Goal: Check status: Check status

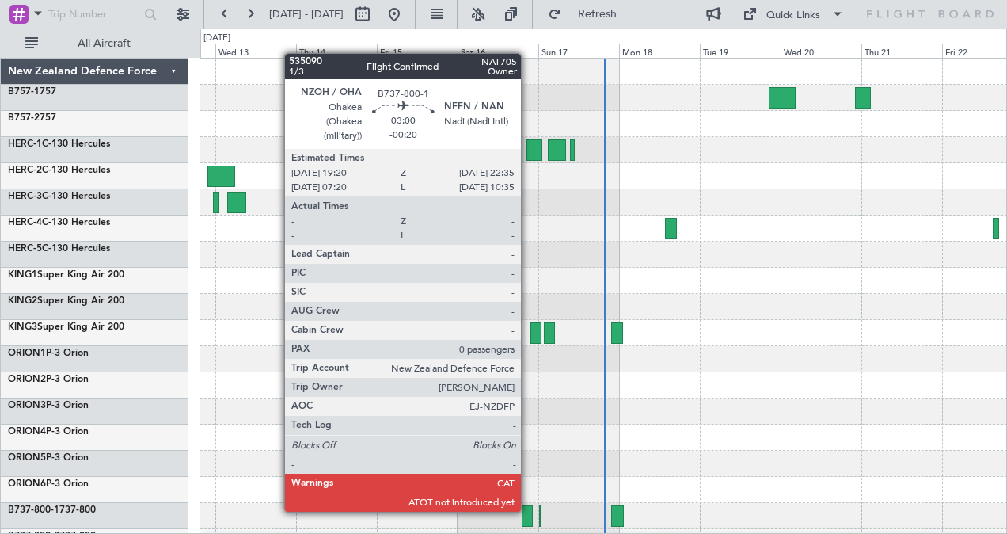
click at [529, 510] on div at bounding box center [527, 515] width 11 height 21
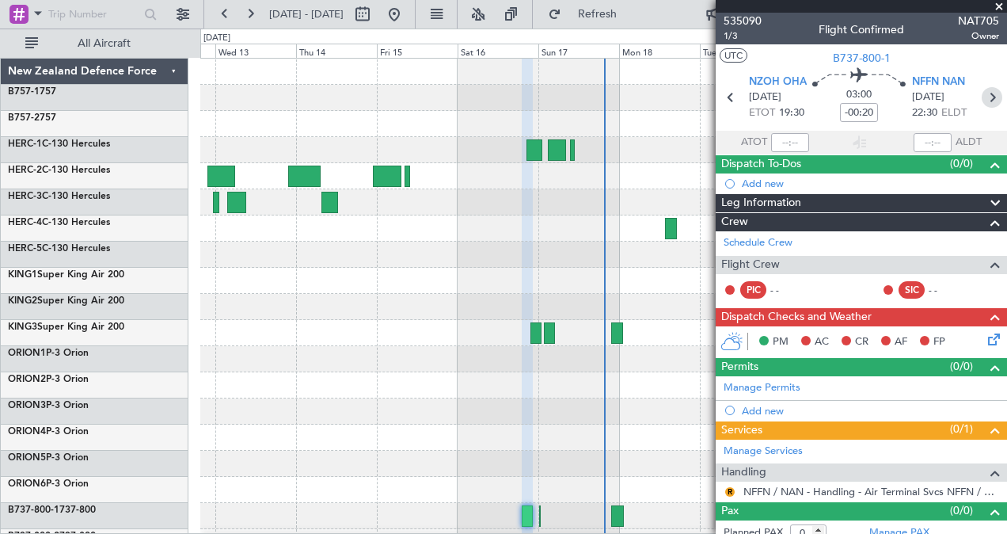
click at [983, 94] on icon at bounding box center [992, 97] width 21 height 21
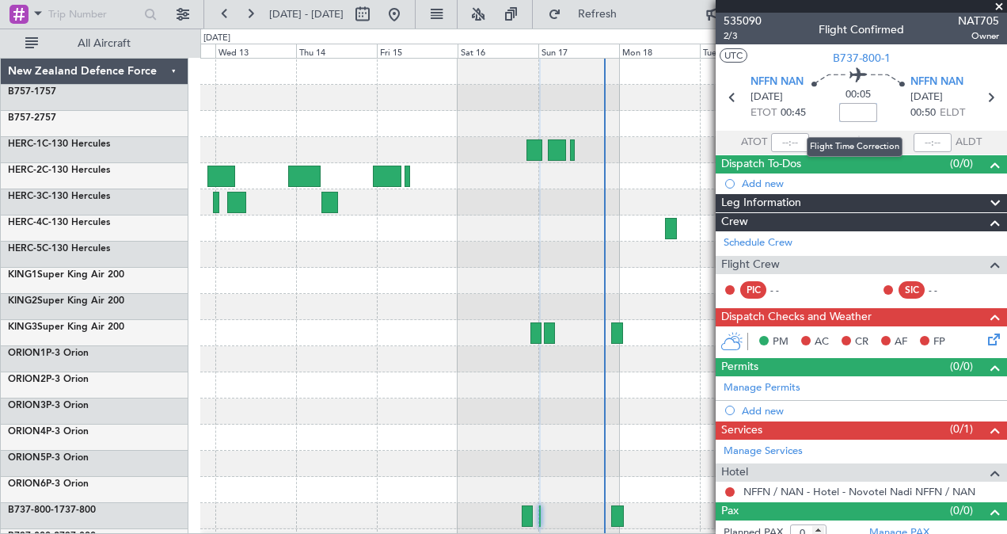
click at [858, 109] on input at bounding box center [858, 112] width 38 height 19
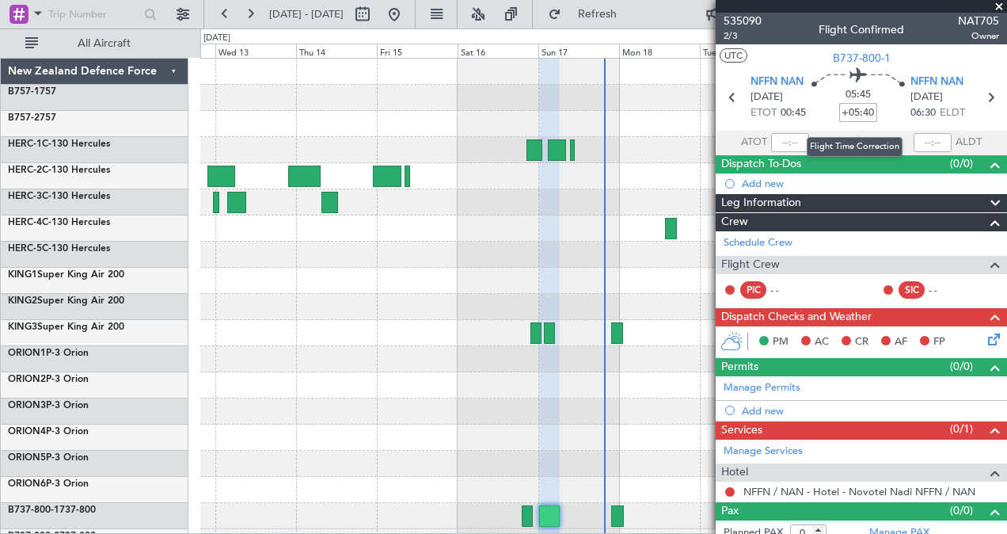
click at [858, 109] on input "+05:40" at bounding box center [858, 112] width 38 height 19
click at [869, 112] on input "+05:40" at bounding box center [858, 112] width 38 height 19
type input "+"
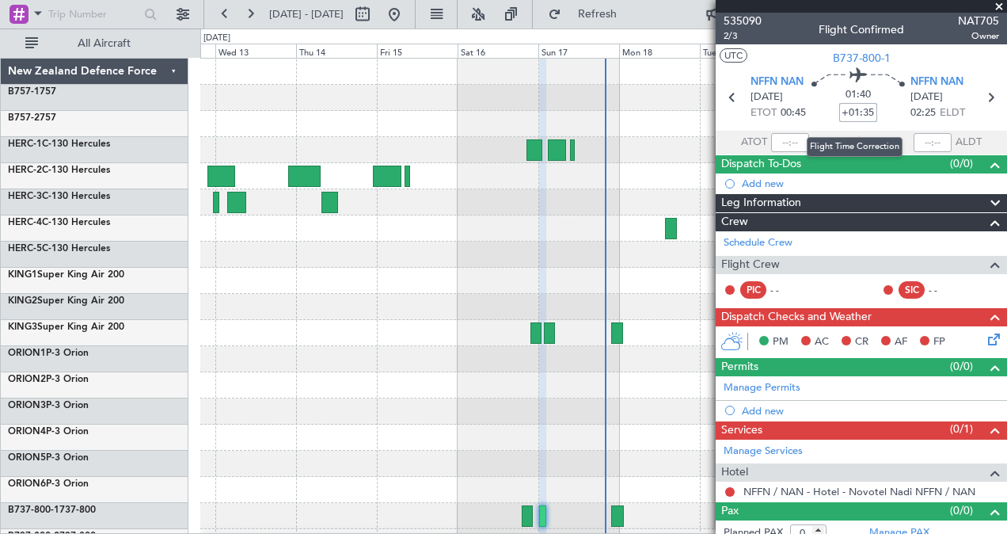
drag, startPoint x: 869, startPoint y: 109, endPoint x: 836, endPoint y: 112, distance: 33.3
click at [839, 112] on input "+01:35" at bounding box center [858, 112] width 38 height 19
type input "+00:00"
click at [854, 112] on input at bounding box center [858, 112] width 38 height 19
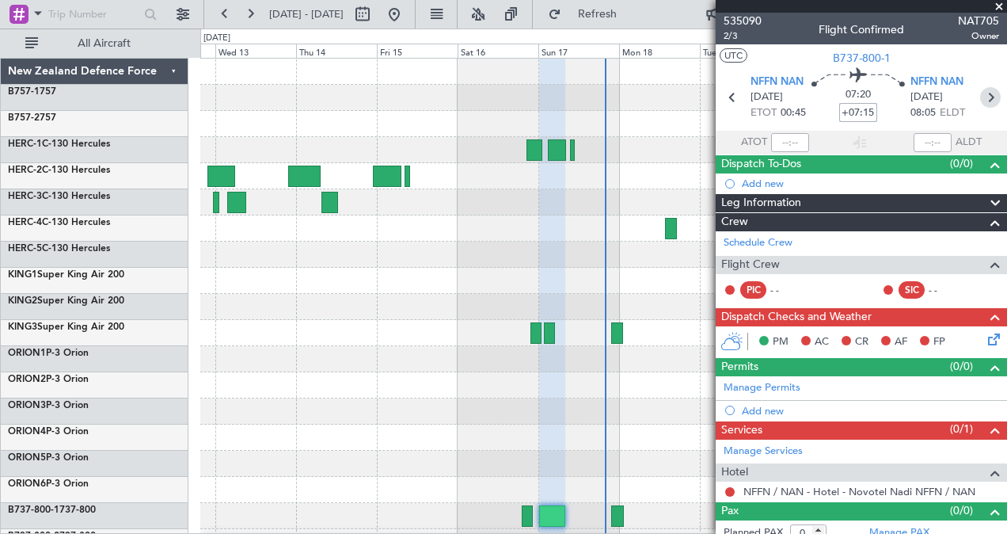
type input "+07:15"
click at [985, 97] on icon at bounding box center [990, 97] width 21 height 21
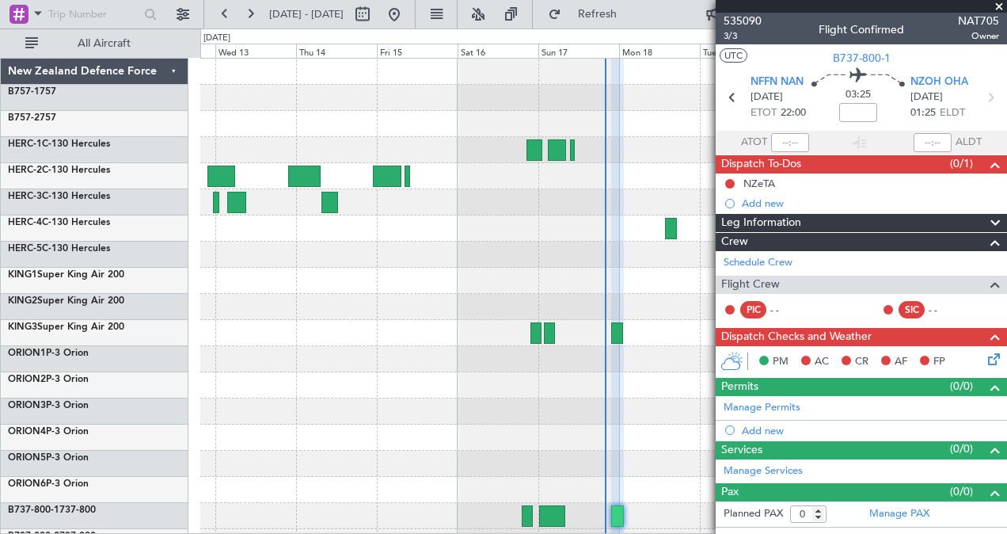
click at [996, 6] on span at bounding box center [999, 7] width 16 height 14
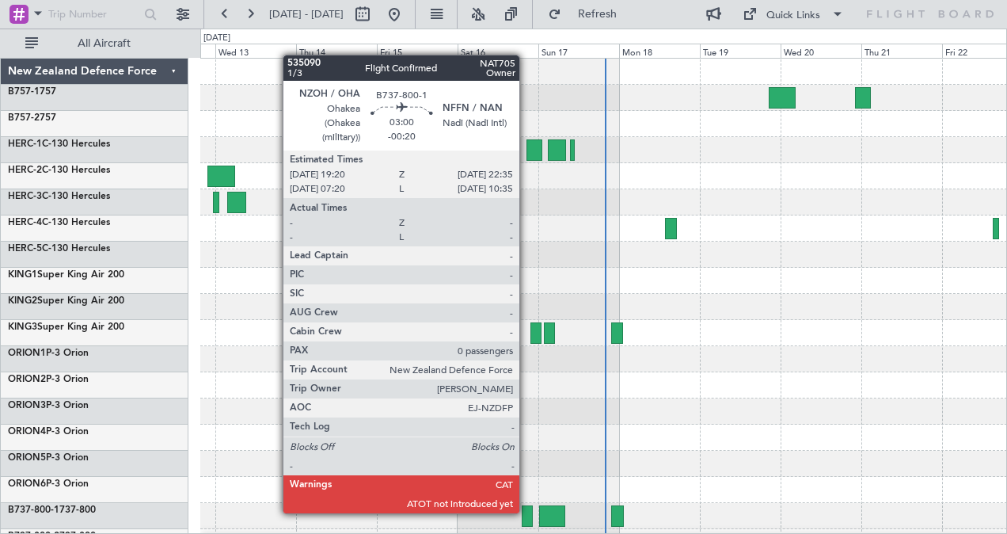
click at [527, 511] on div at bounding box center [527, 515] width 11 height 21
